Goal: Communication & Community: Share content

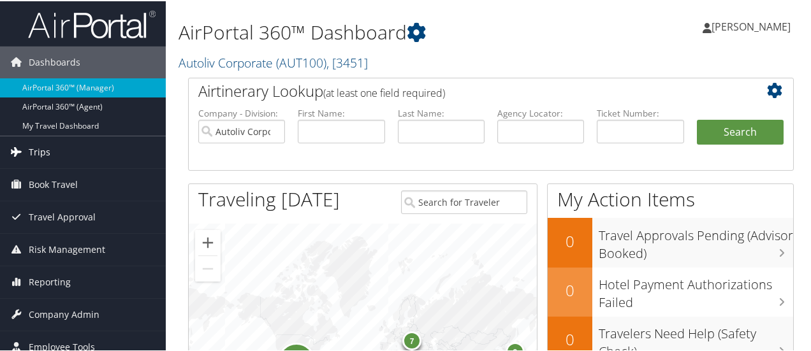
click at [48, 152] on span "Trips" at bounding box center [40, 151] width 22 height 32
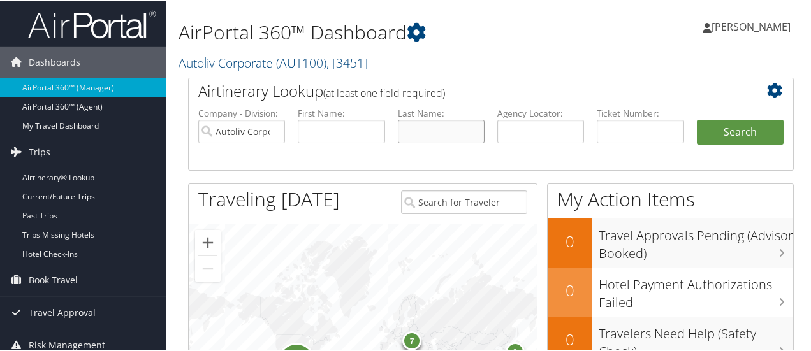
click at [421, 129] on input "text" at bounding box center [441, 131] width 87 height 24
type input "[PERSON_NAME]"
click at [743, 129] on button "Search" at bounding box center [740, 131] width 87 height 25
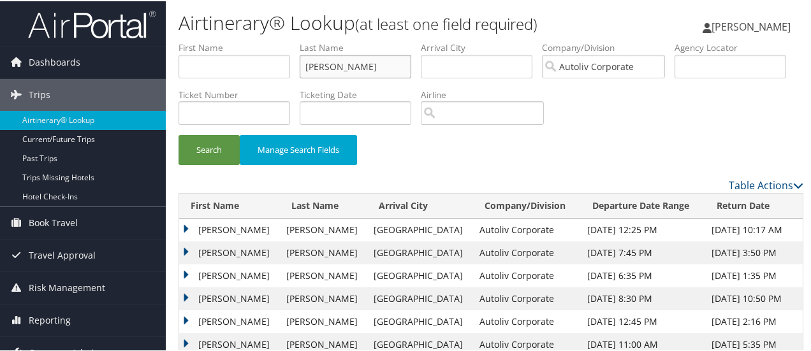
drag, startPoint x: 335, startPoint y: 64, endPoint x: 261, endPoint y: 80, distance: 74.9
click at [261, 40] on ul "First Name Last Name reynolds Departure City Arrival City Company/Division Auto…" at bounding box center [490, 40] width 625 height 0
type input "karczewski"
click at [212, 147] on button "Search" at bounding box center [208, 149] width 61 height 30
click at [186, 250] on td "BURKHARD" at bounding box center [229, 251] width 101 height 23
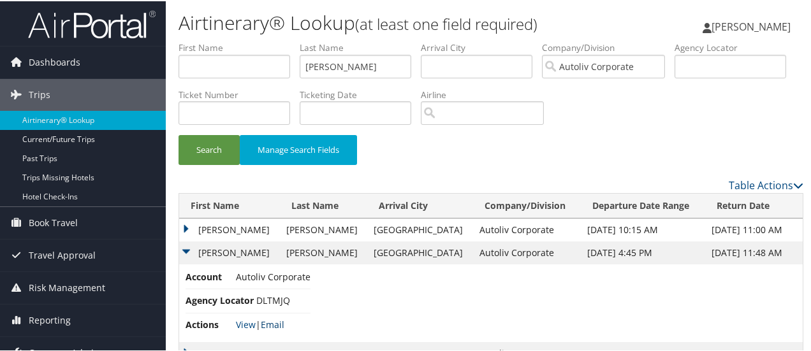
click at [276, 323] on link "Email" at bounding box center [273, 323] width 24 height 12
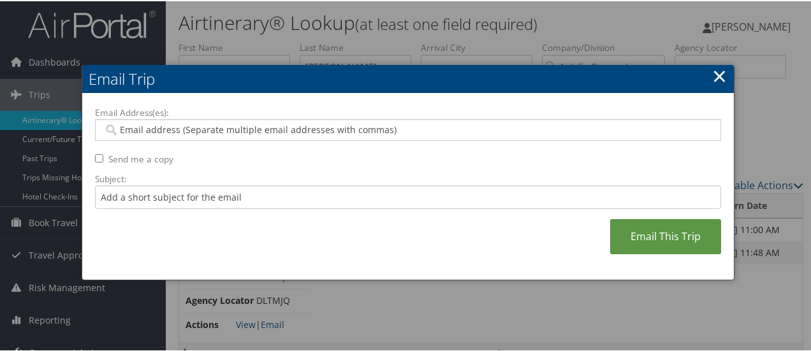
click at [222, 123] on input "Email Address(es):" at bounding box center [408, 128] width 610 height 13
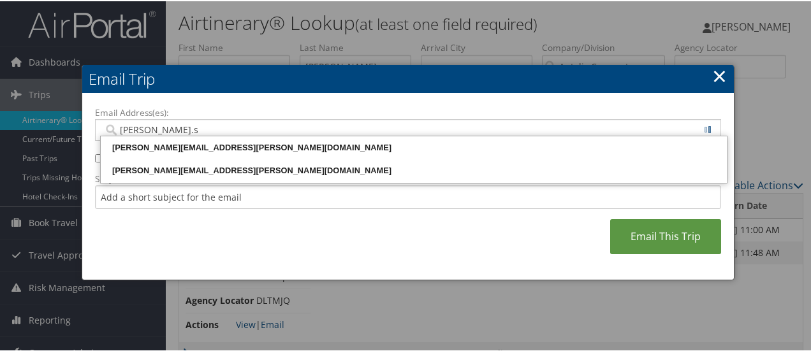
type input "cathy.st"
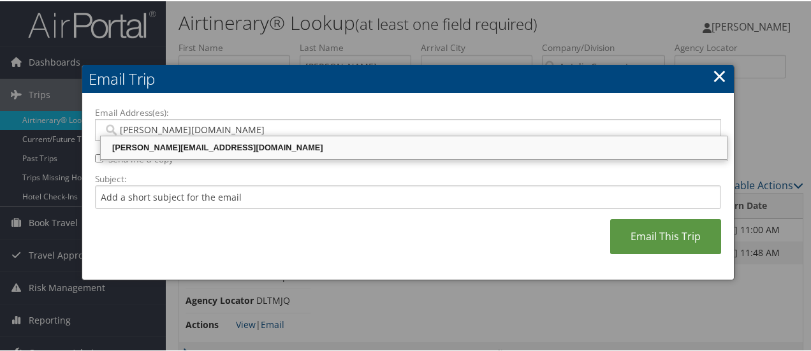
click at [220, 140] on div "CATHY.STRESS@AUTOLIV.COM" at bounding box center [414, 146] width 622 height 13
type input "CATHY.STRESS@AUTOLIV.COM"
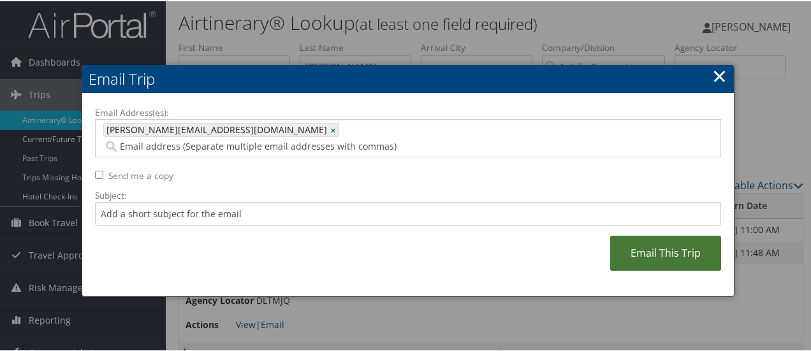
click at [664, 242] on link "Email This Trip" at bounding box center [665, 252] width 111 height 35
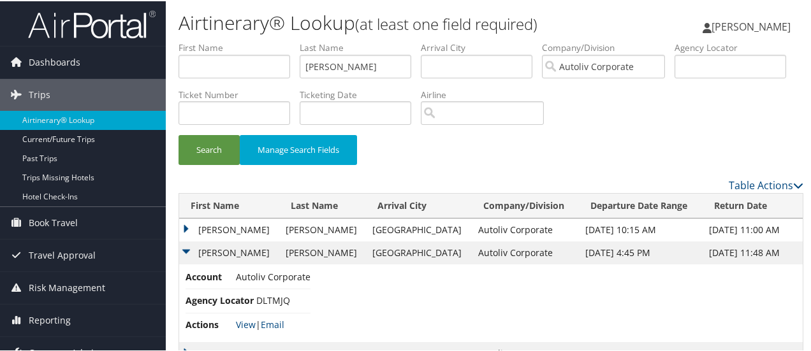
click at [184, 222] on td "BURKHARD" at bounding box center [229, 228] width 100 height 23
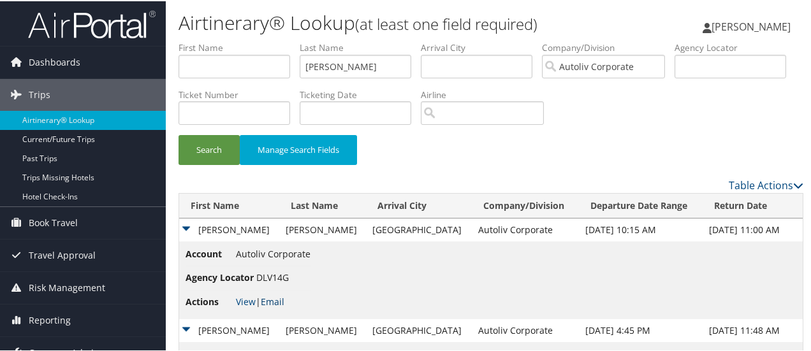
click at [281, 302] on link "Email" at bounding box center [273, 300] width 24 height 12
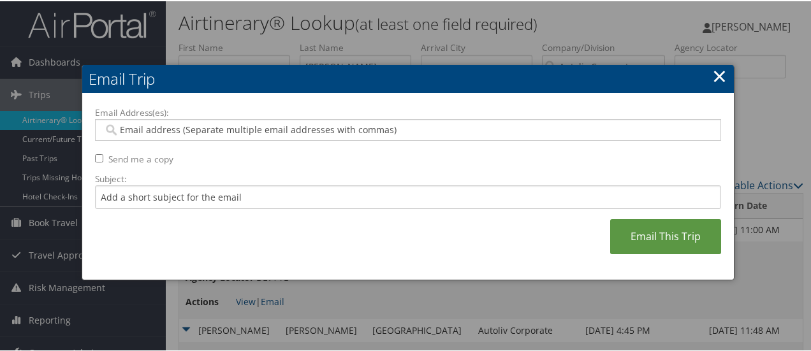
click at [210, 133] on input "Email Address(es):" at bounding box center [408, 128] width 610 height 13
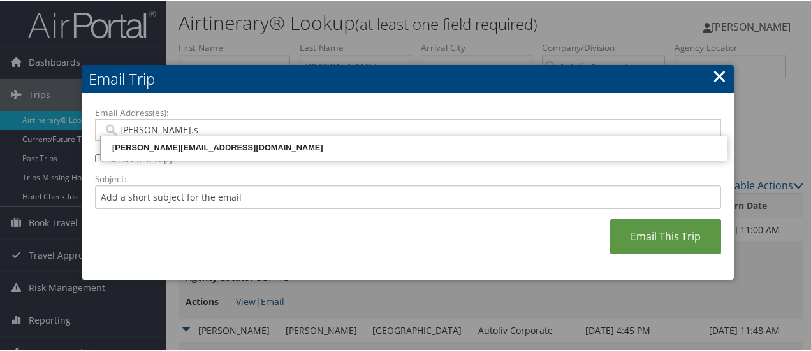
type input "cathy.st"
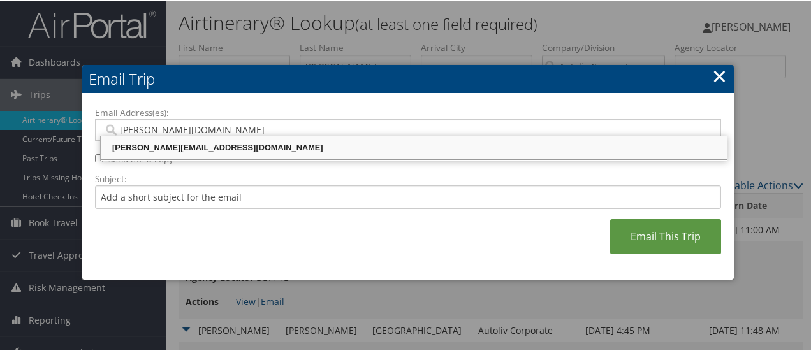
click at [202, 141] on div "CATHY.STRESS@AUTOLIV.COM" at bounding box center [414, 146] width 622 height 13
type input "CATHY.STRESS@AUTOLIV.COM"
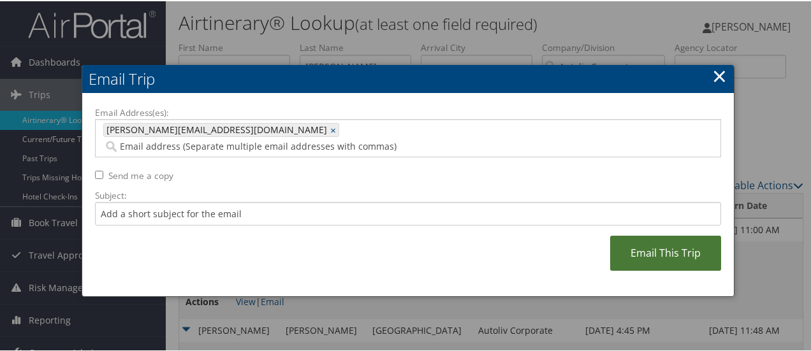
click at [672, 235] on link "Email This Trip" at bounding box center [665, 252] width 111 height 35
